Goal: Use online tool/utility: Utilize a website feature to perform a specific function

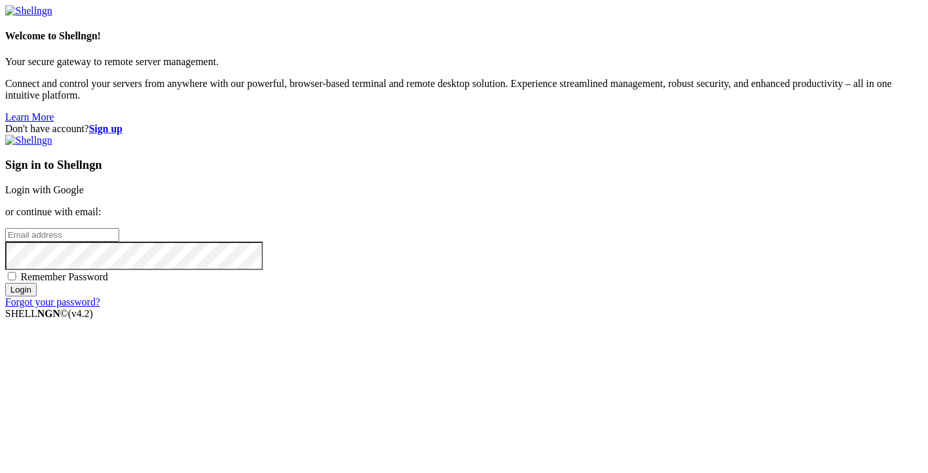
type input "[PERSON_NAME][EMAIL_ADDRESS][DOMAIN_NAME]"
click at [37, 296] on input "Login" at bounding box center [21, 290] width 32 height 14
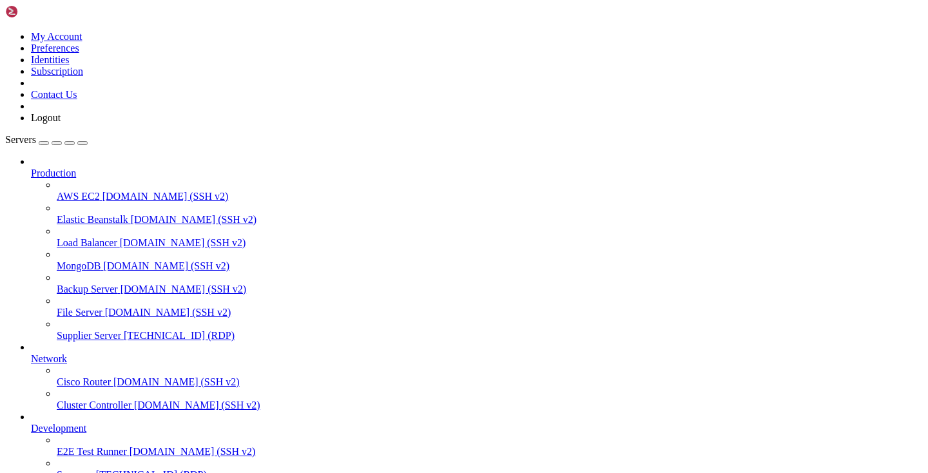
click at [81, 330] on span "Supplier Server" at bounding box center [89, 335] width 64 height 11
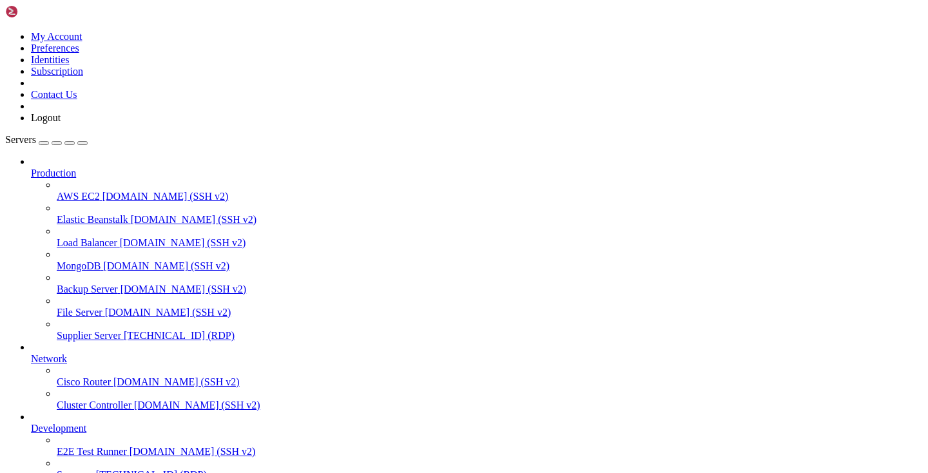
drag, startPoint x: 215, startPoint y: 894, endPoint x: 148, endPoint y: 888, distance: 67.2
